Goal: Check status: Check status

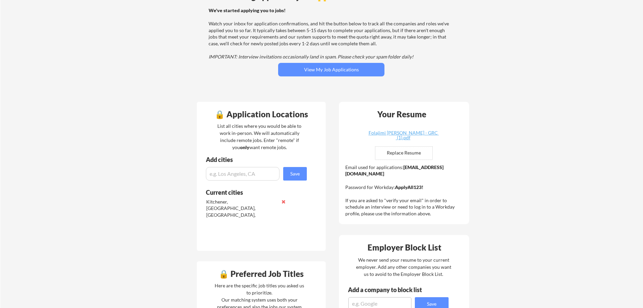
scroll to position [68, 0]
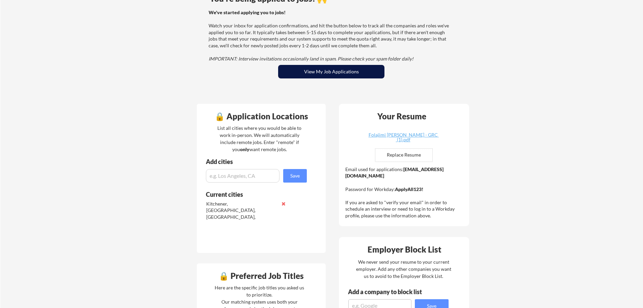
click at [349, 72] on button "View My Job Applications" at bounding box center [331, 72] width 106 height 14
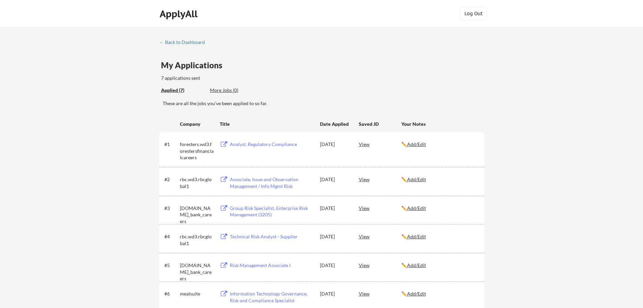
click at [362, 143] on div "View" at bounding box center [380, 144] width 43 height 12
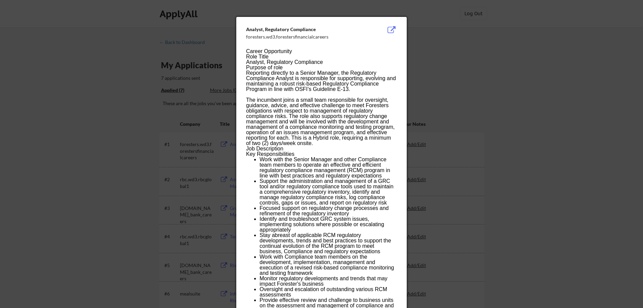
click at [390, 29] on button at bounding box center [391, 30] width 10 height 8
